Goal: Task Accomplishment & Management: Manage account settings

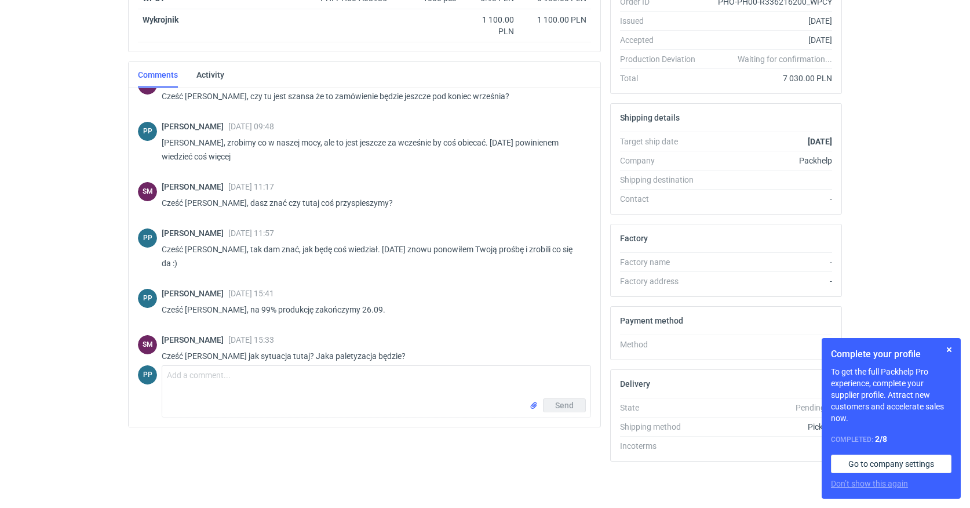
scroll to position [237, 0]
click at [227, 380] on textarea "Comment message" at bounding box center [376, 382] width 428 height 32
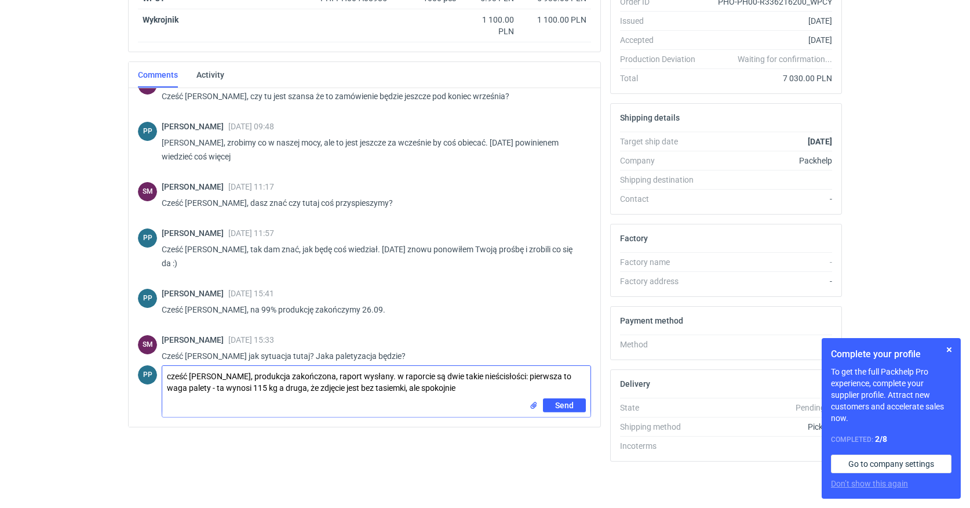
click at [384, 391] on textarea "cześć [PERSON_NAME], produkcja zakończona, raport wysłany. w raporcie są dwie t…" at bounding box center [376, 382] width 428 height 32
click at [446, 389] on textarea "cześć [PERSON_NAME], produkcja zakończona, raport wysłany. w raporcie są dwie t…" at bounding box center [376, 382] width 428 height 32
click at [530, 389] on textarea "cześć [PERSON_NAME], produkcja zakończona, raport wysłany. w raporcie są dwie t…" at bounding box center [376, 382] width 428 height 32
type textarea "cześć [PERSON_NAME], produkcja zakończona, raport wysłany. w raporcie są dwie t…"
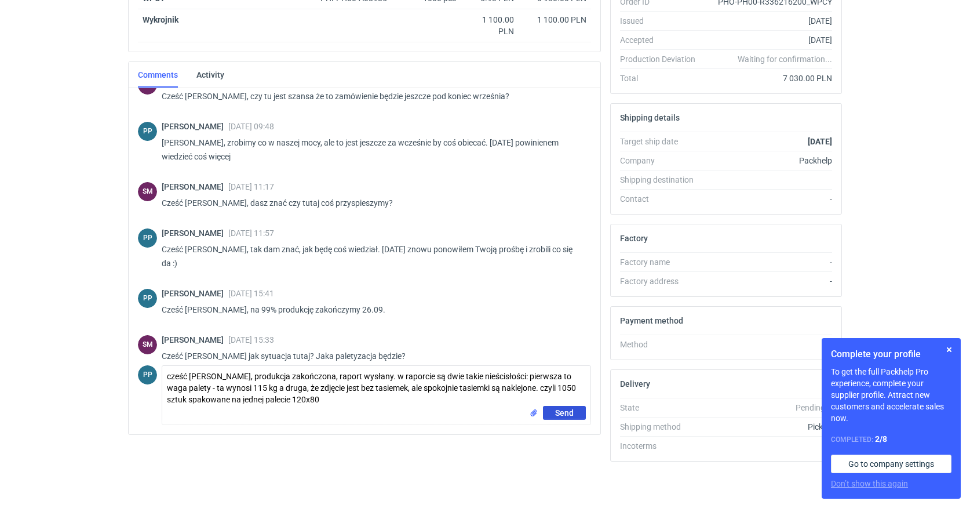
click at [560, 412] on span "Send" at bounding box center [564, 413] width 19 height 8
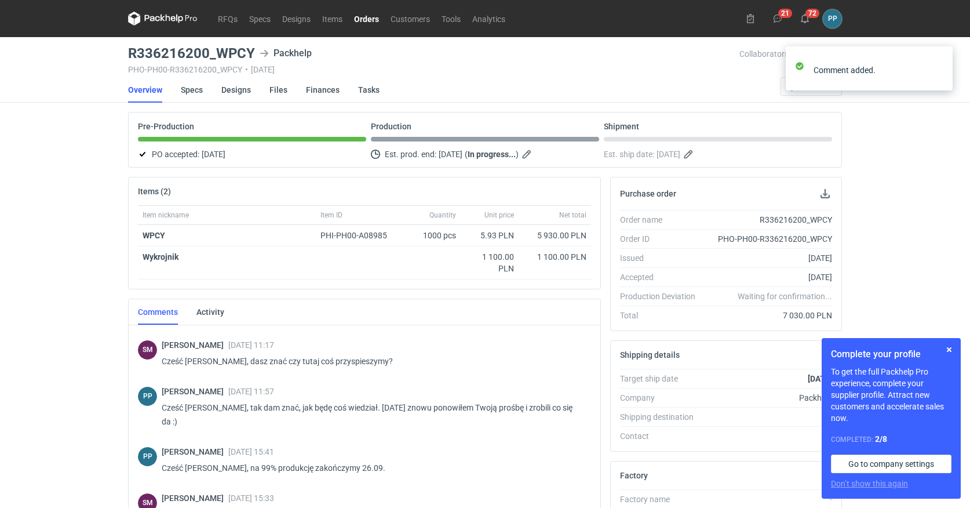
scroll to position [0, 2]
click at [804, 83] on span "Update status" at bounding box center [811, 86] width 51 height 8
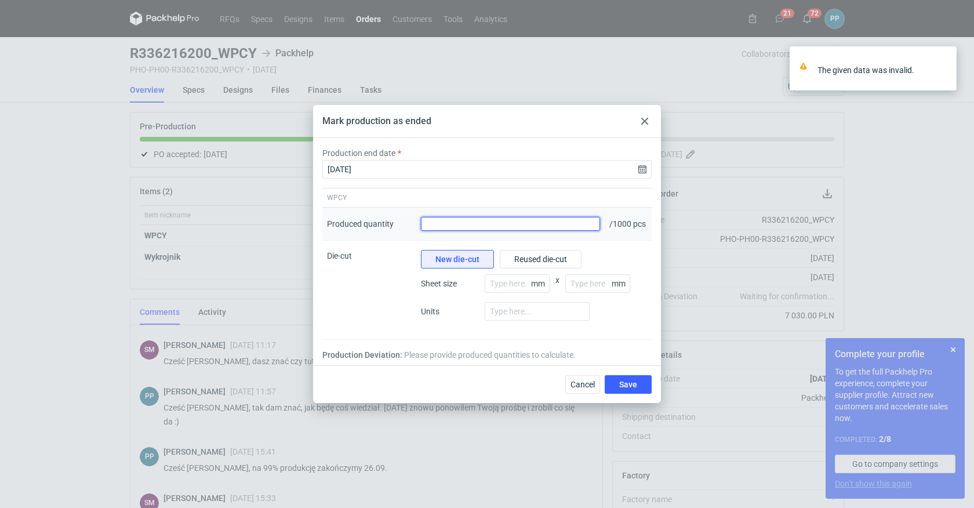
click at [542, 228] on input "Produced quantity" at bounding box center [510, 224] width 179 height 14
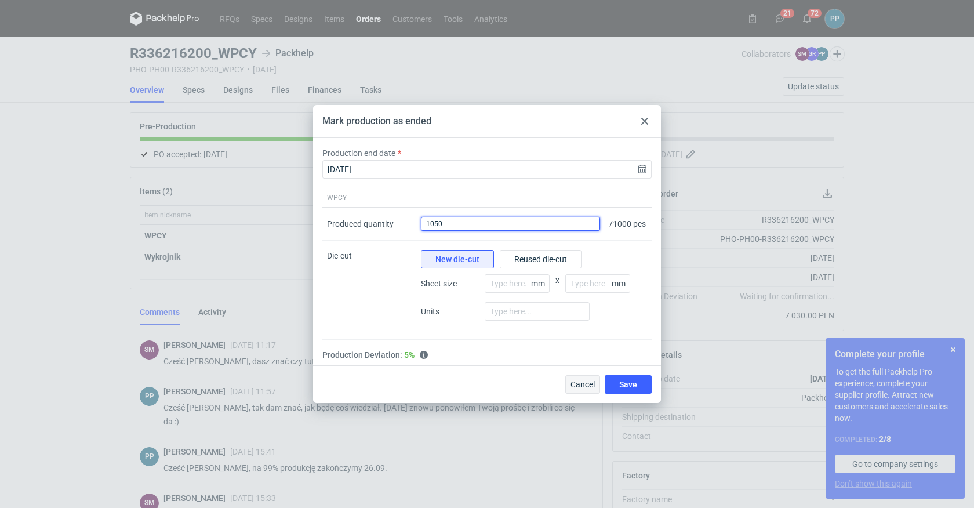
type input "1050"
click at [584, 388] on span "Cancel" at bounding box center [582, 384] width 24 height 8
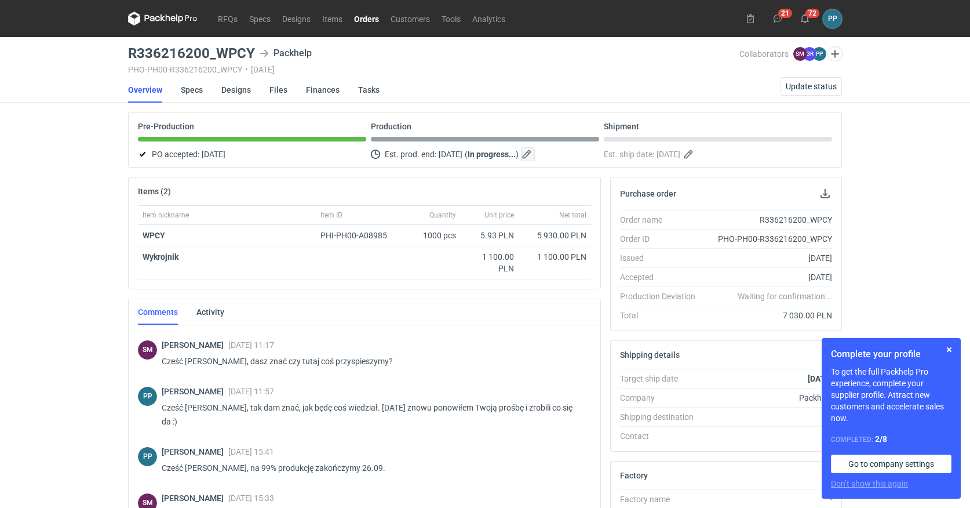
click at [535, 156] on button "button" at bounding box center [528, 154] width 14 height 14
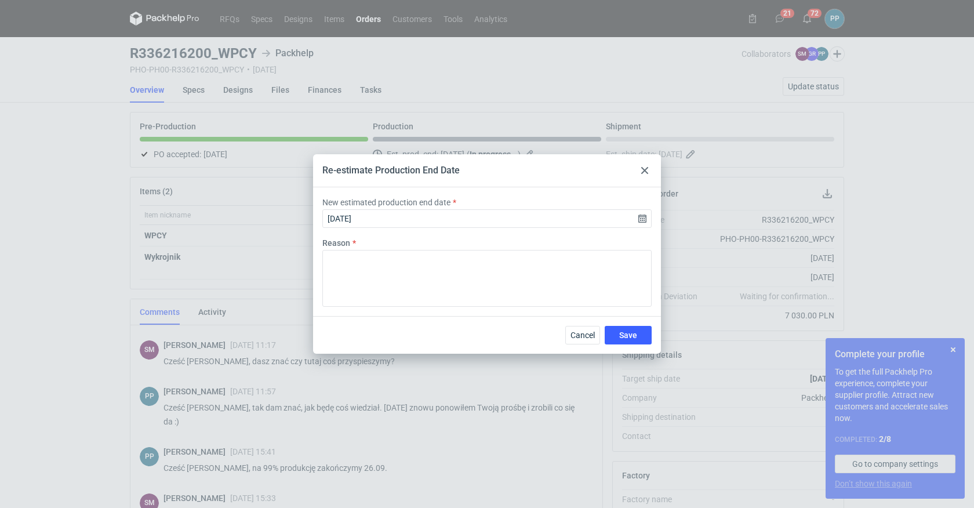
click at [642, 169] on icon at bounding box center [644, 170] width 7 height 7
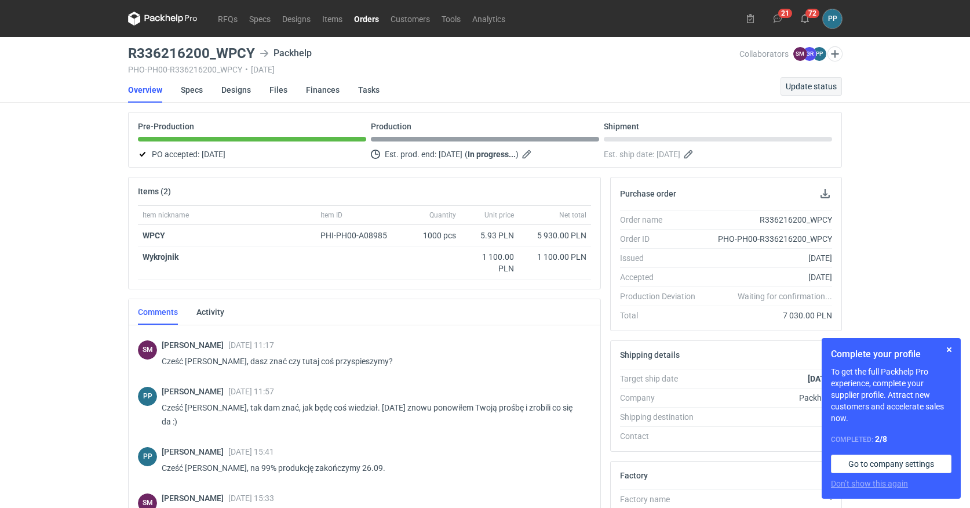
click at [815, 86] on span "Update status" at bounding box center [811, 86] width 51 height 8
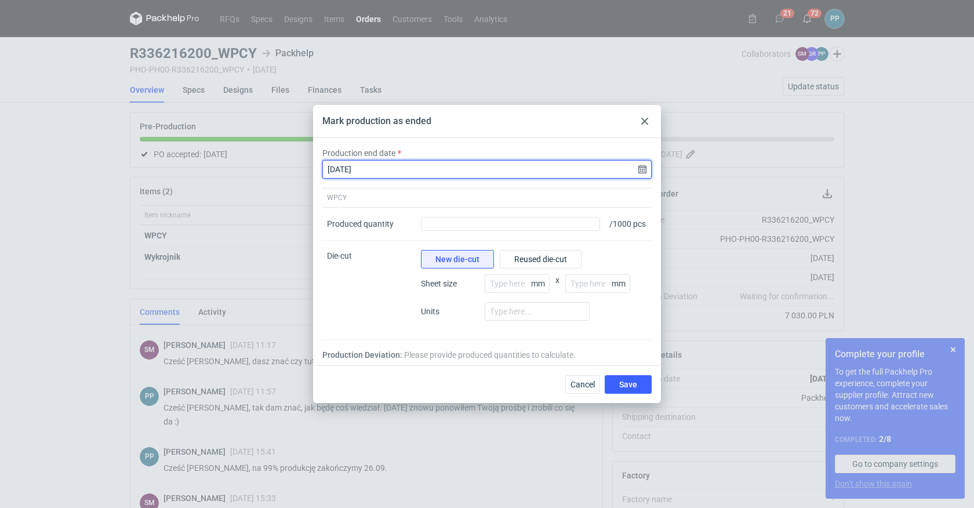
click at [645, 165] on input "[DATE]" at bounding box center [486, 169] width 329 height 19
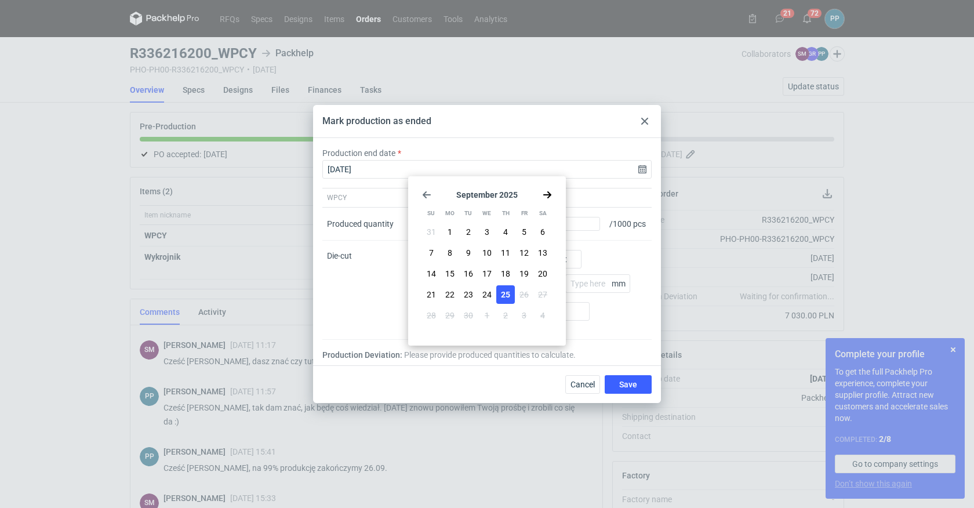
click at [506, 296] on span "25" at bounding box center [505, 295] width 9 height 12
click at [355, 257] on div "Die-cut" at bounding box center [369, 290] width 94 height 99
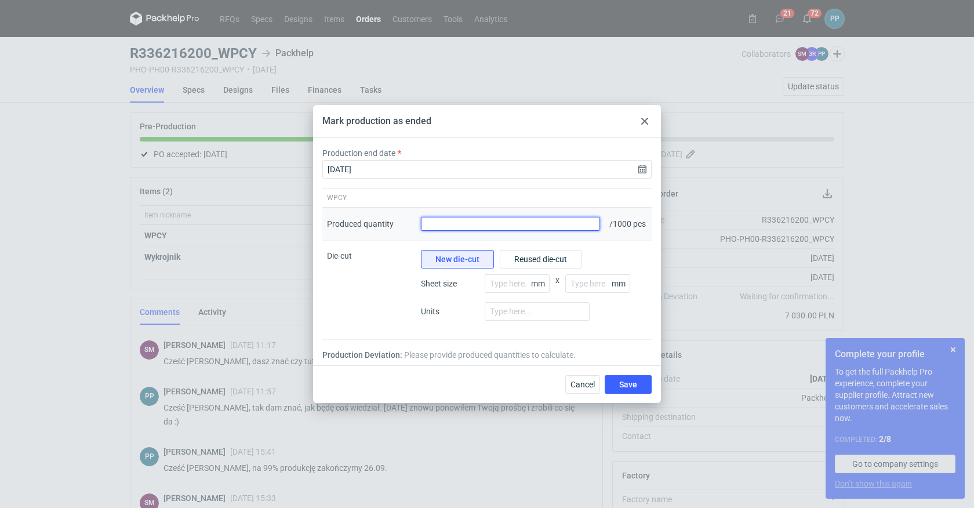
click at [482, 228] on input "Produced quantity" at bounding box center [510, 224] width 179 height 14
type input "1050"
click at [628, 388] on span "Save" at bounding box center [628, 384] width 18 height 8
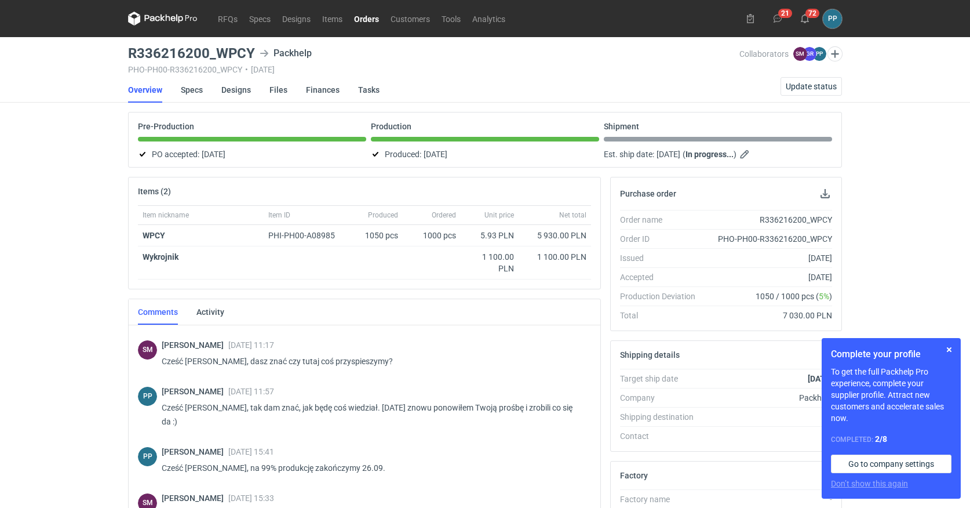
scroll to position [759, 0]
